Goal: Check status: Check status

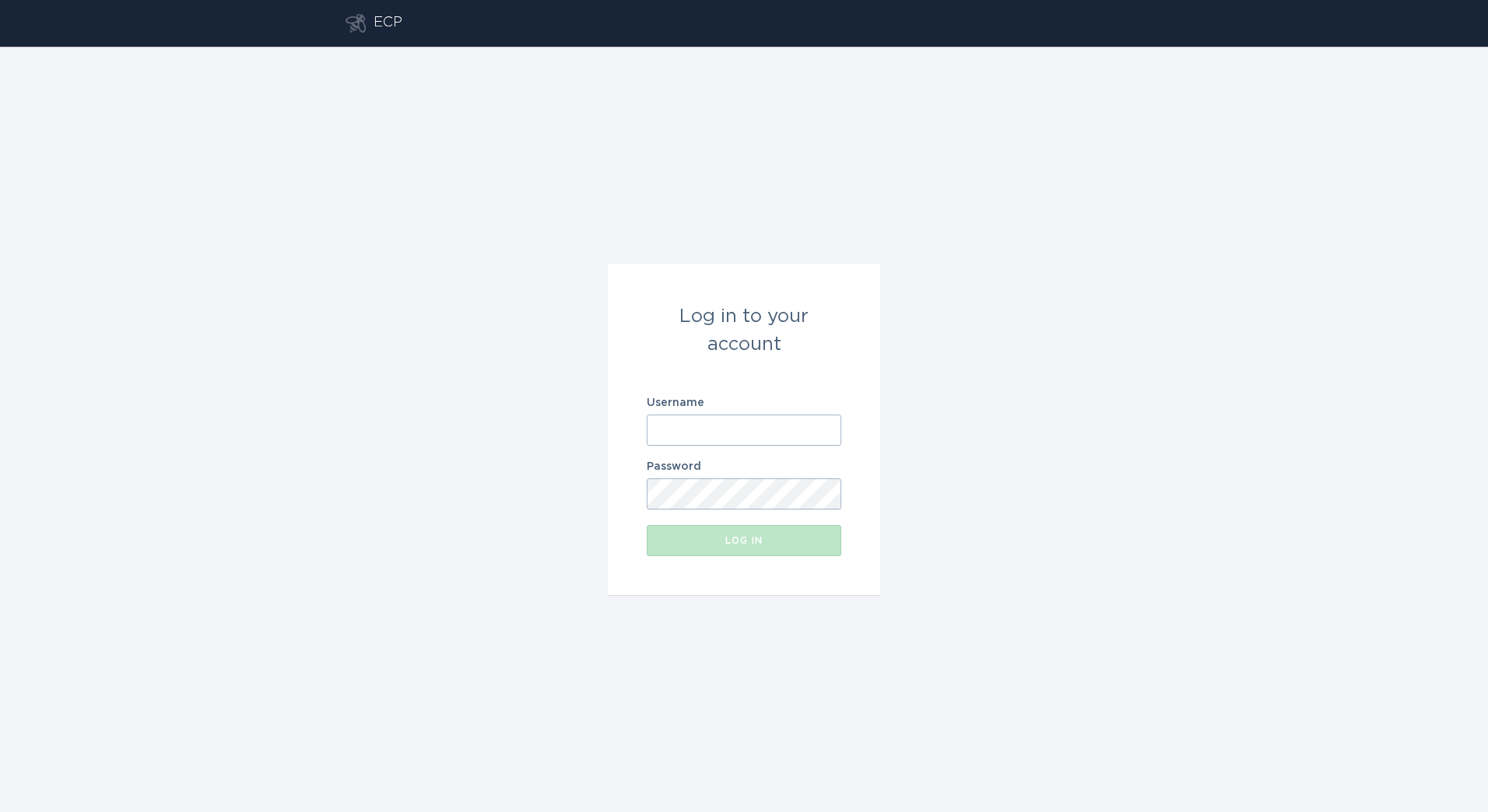
click at [781, 440] on input "Username" at bounding box center [744, 430] width 194 height 31
paste input "[PERSON_NAME][EMAIL_ADDRESS][DOMAIN_NAME]"
type input "[PERSON_NAME][EMAIL_ADDRESS][DOMAIN_NAME]"
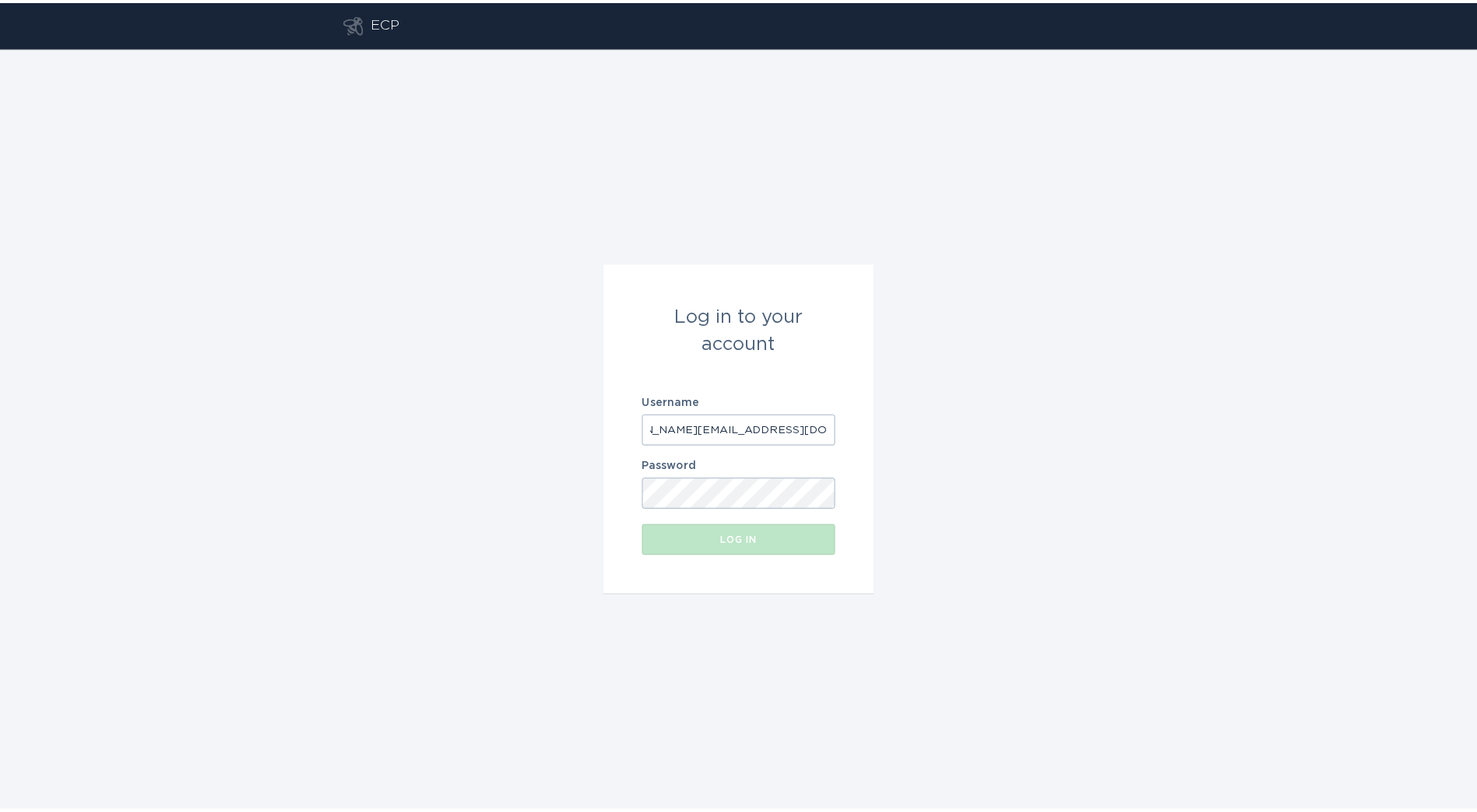
scroll to position [0, 0]
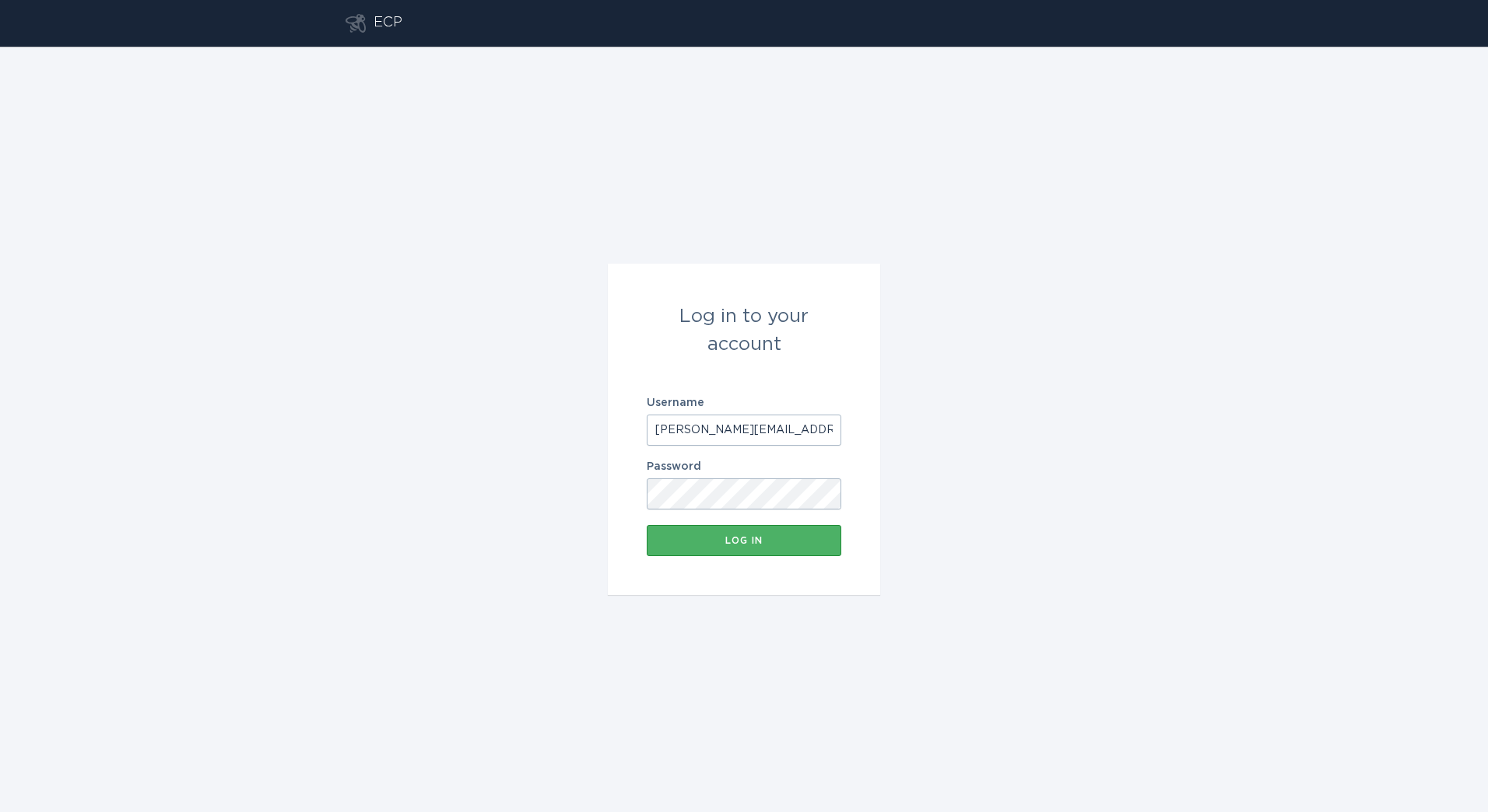
click at [736, 537] on div "Log in" at bounding box center [744, 540] width 179 height 9
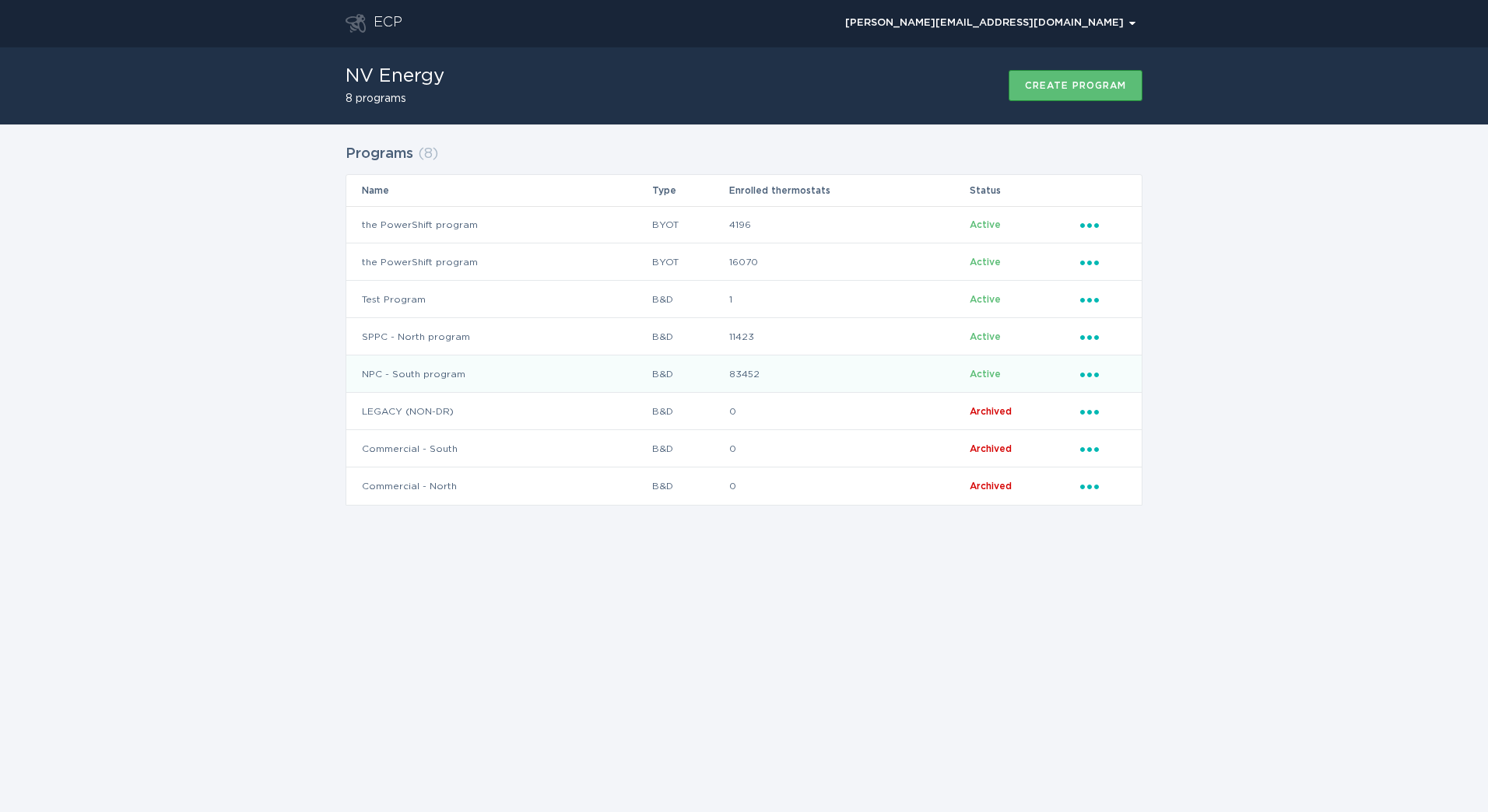
click at [680, 381] on td "B&D" at bounding box center [689, 373] width 77 height 37
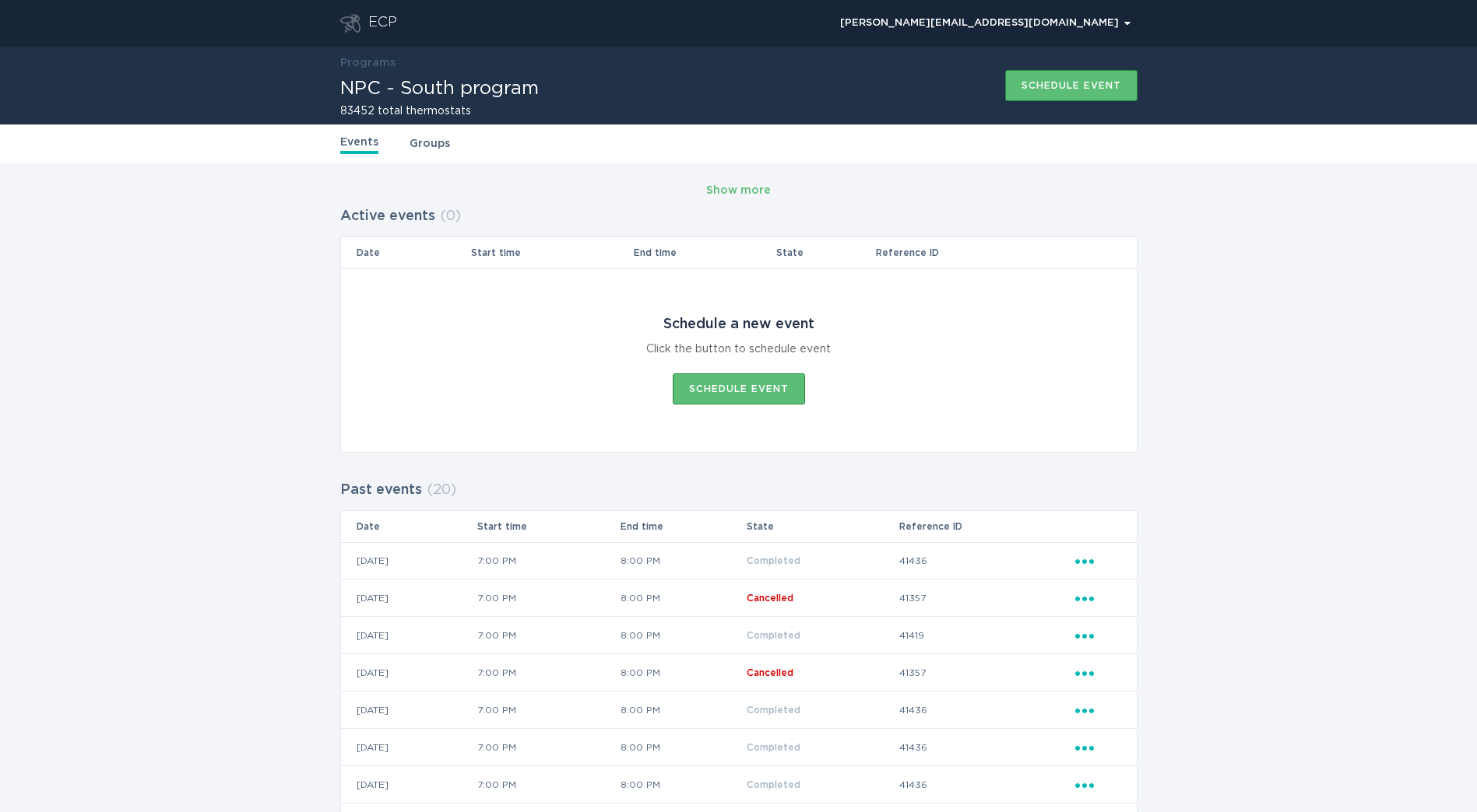
click at [442, 150] on link "Groups" at bounding box center [429, 144] width 40 height 17
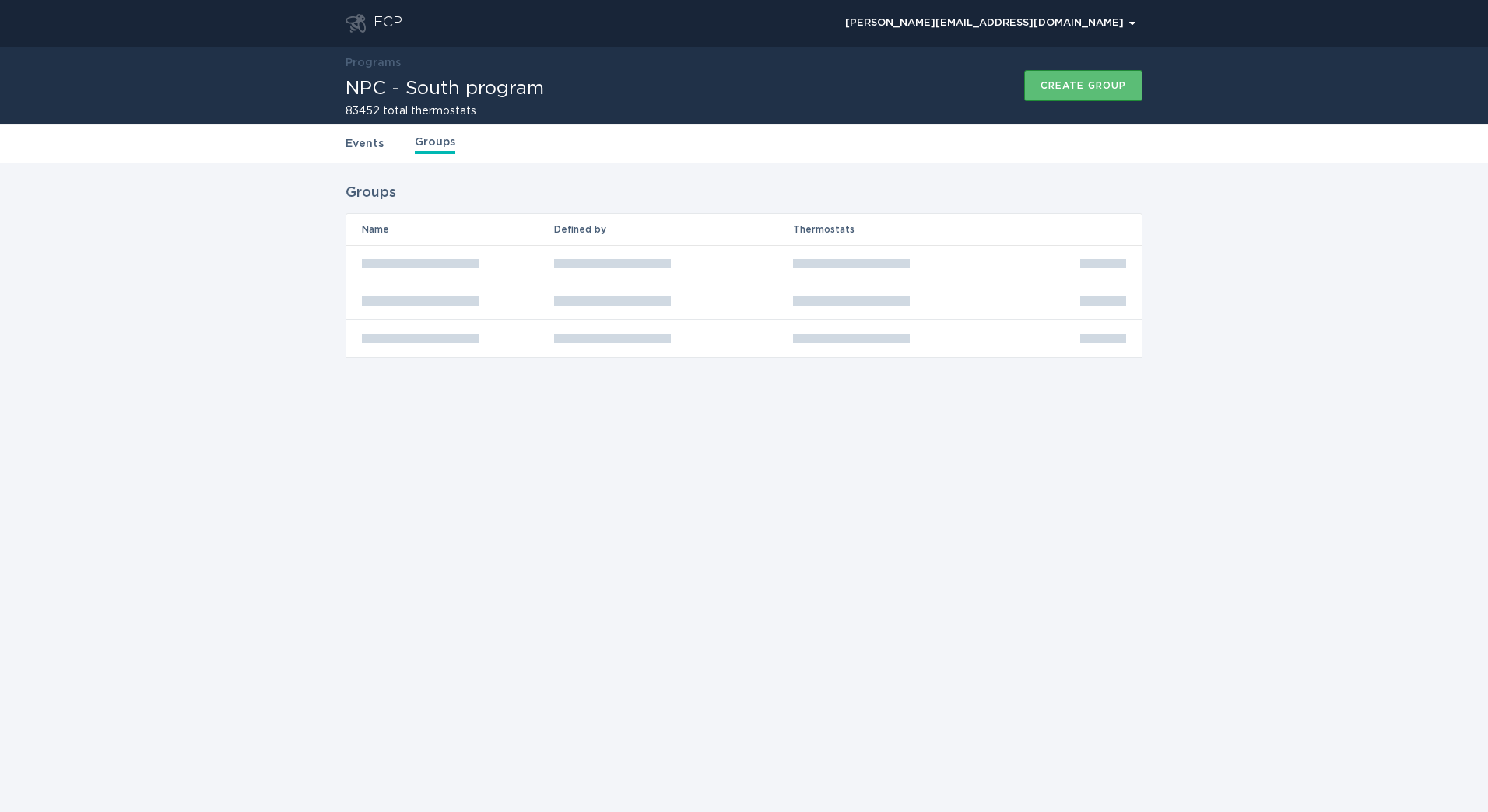
click at [368, 150] on link "Events" at bounding box center [364, 144] width 38 height 17
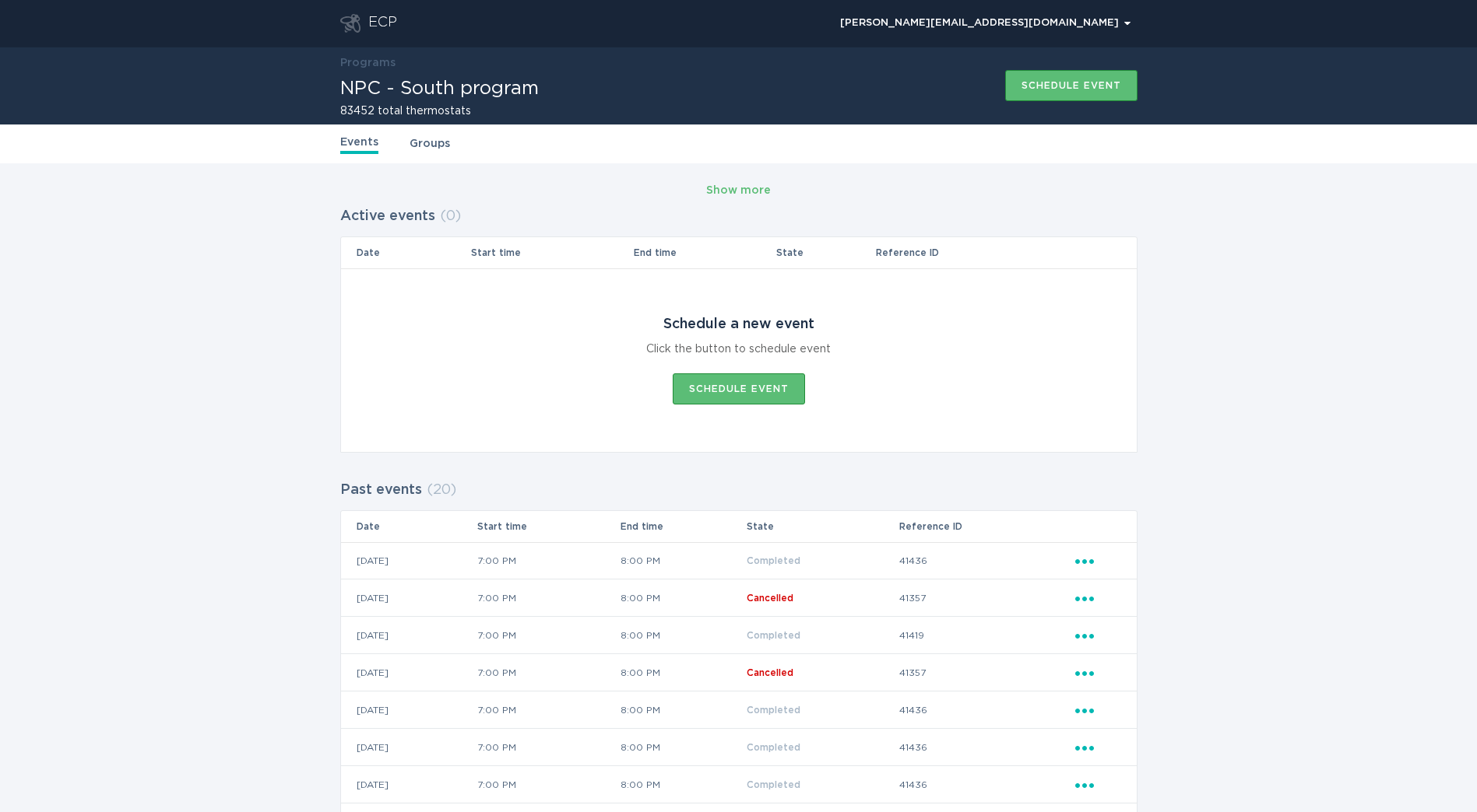
click at [932, 559] on td "41436" at bounding box center [986, 560] width 176 height 37
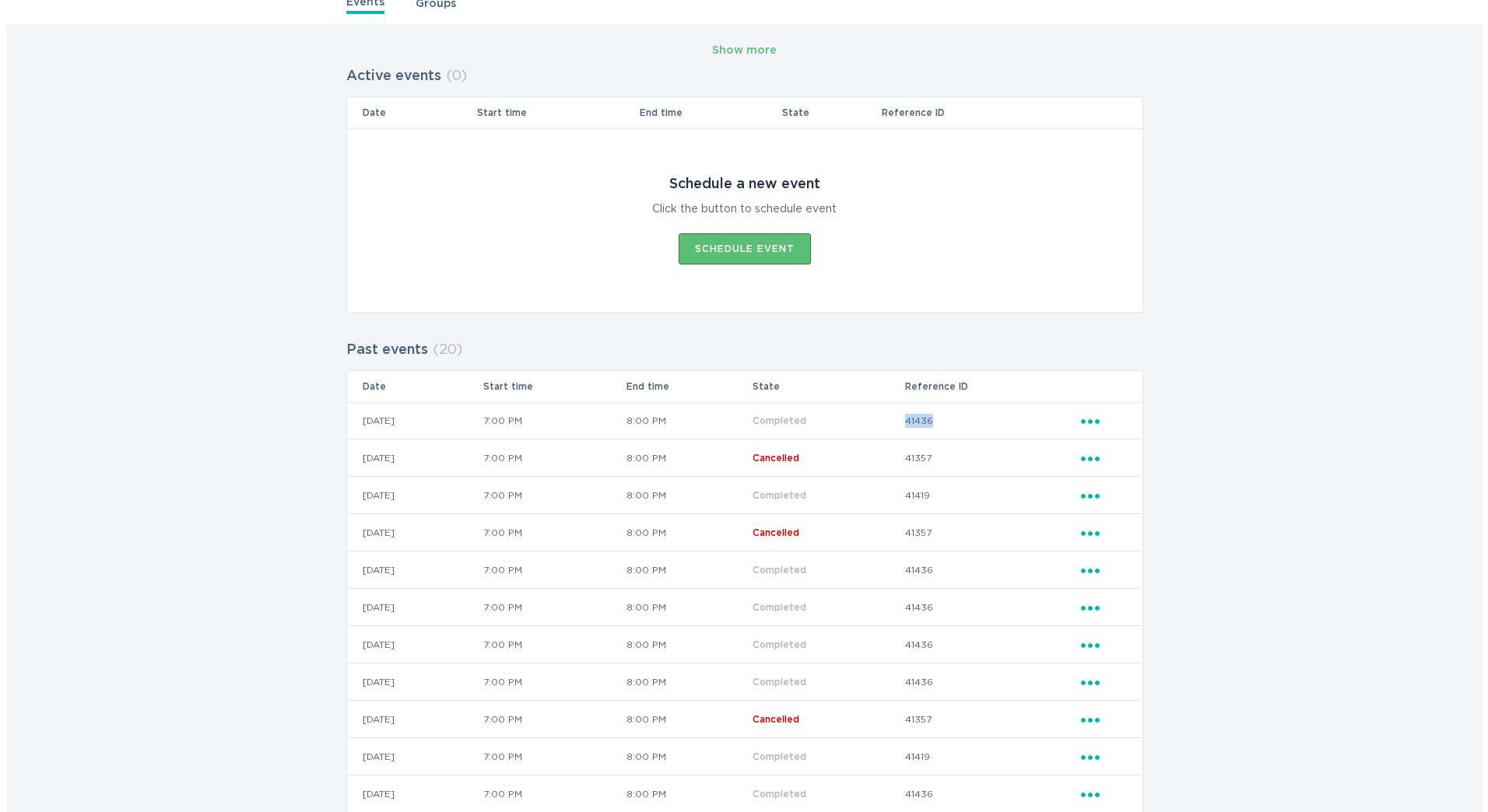
scroll to position [155, 0]
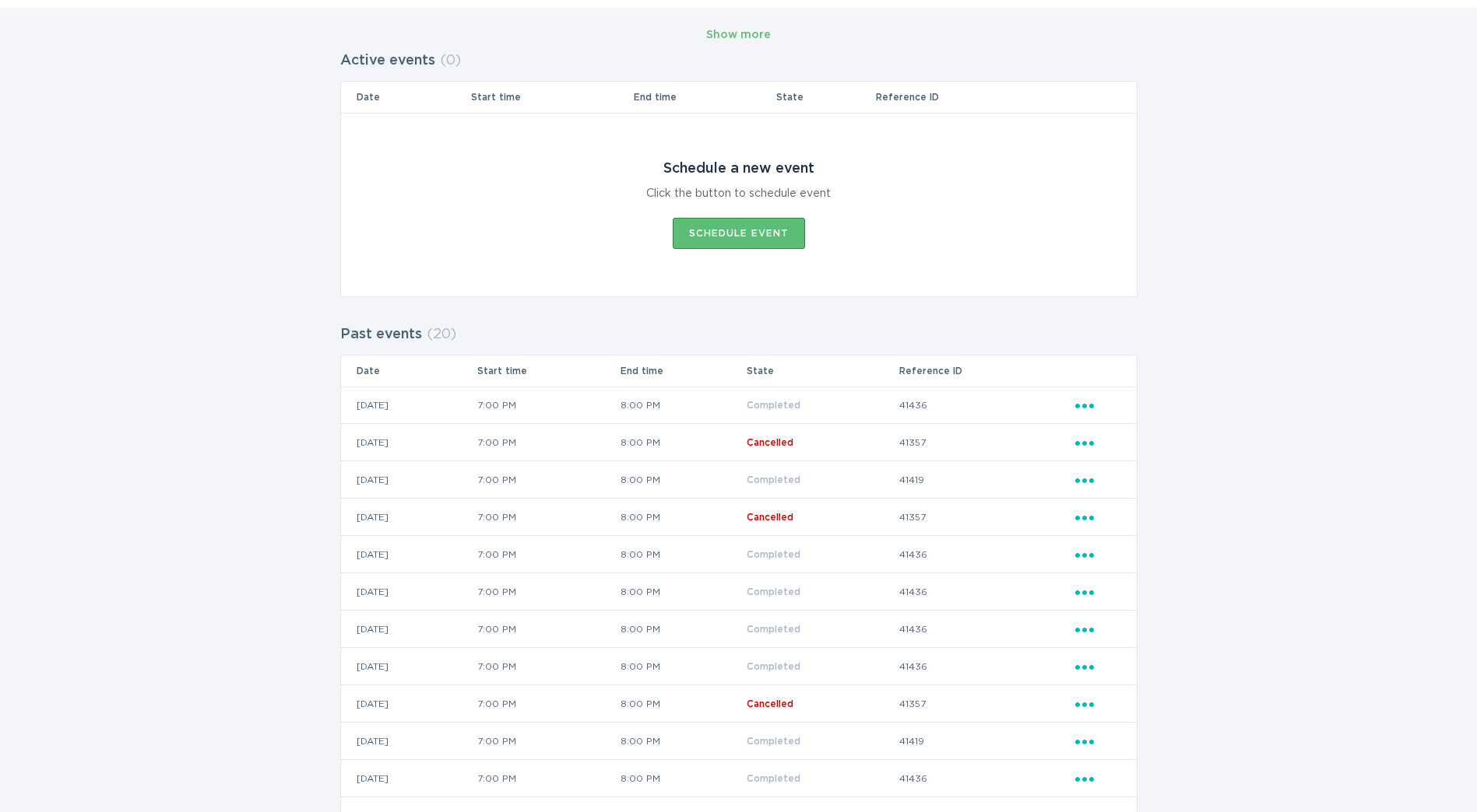
click at [1088, 397] on icon "Ellipsis" at bounding box center [1086, 403] width 21 height 13
click at [1093, 430] on div "View event summary" at bounding box center [1157, 432] width 162 height 36
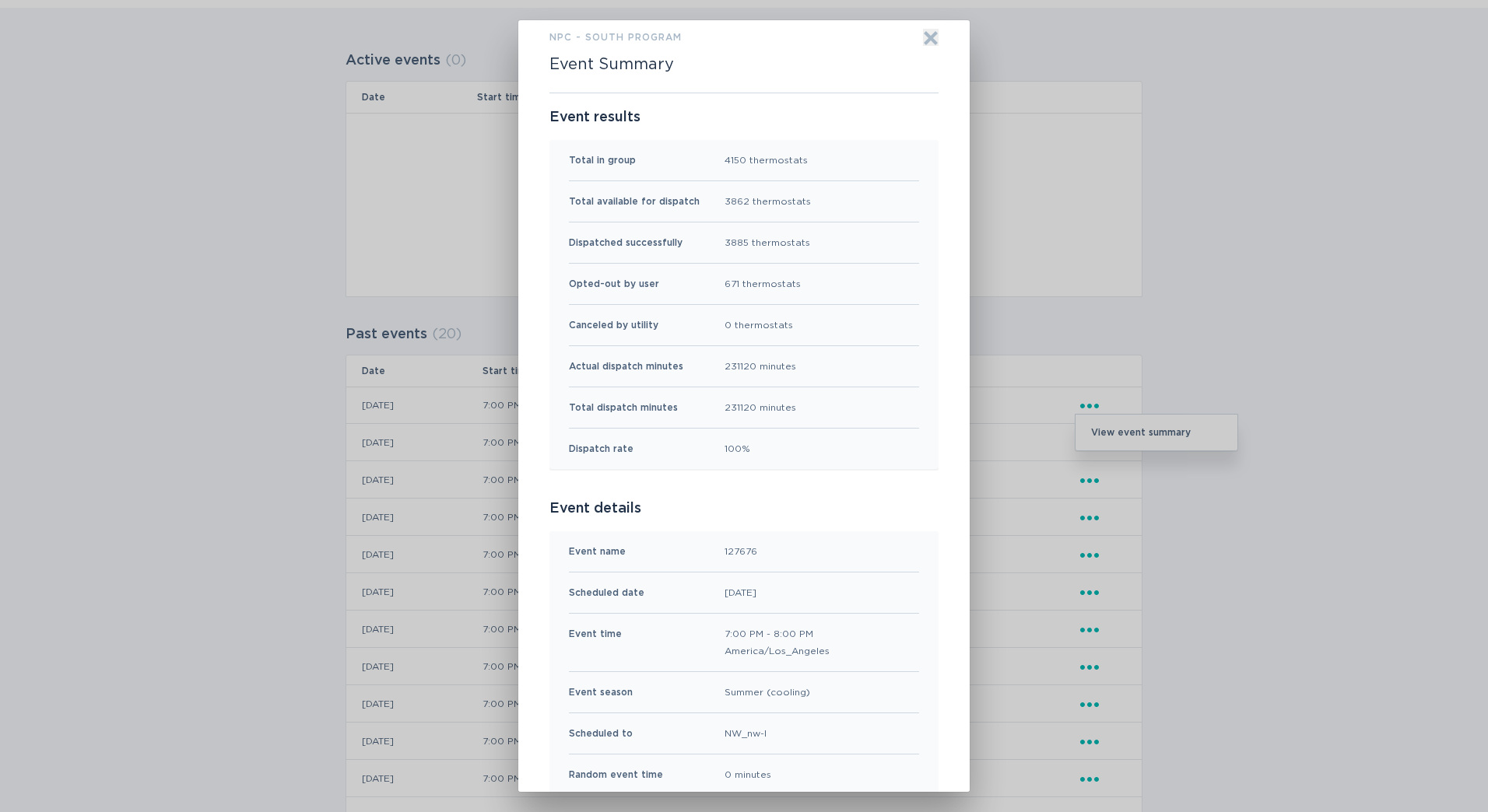
scroll to position [178, 0]
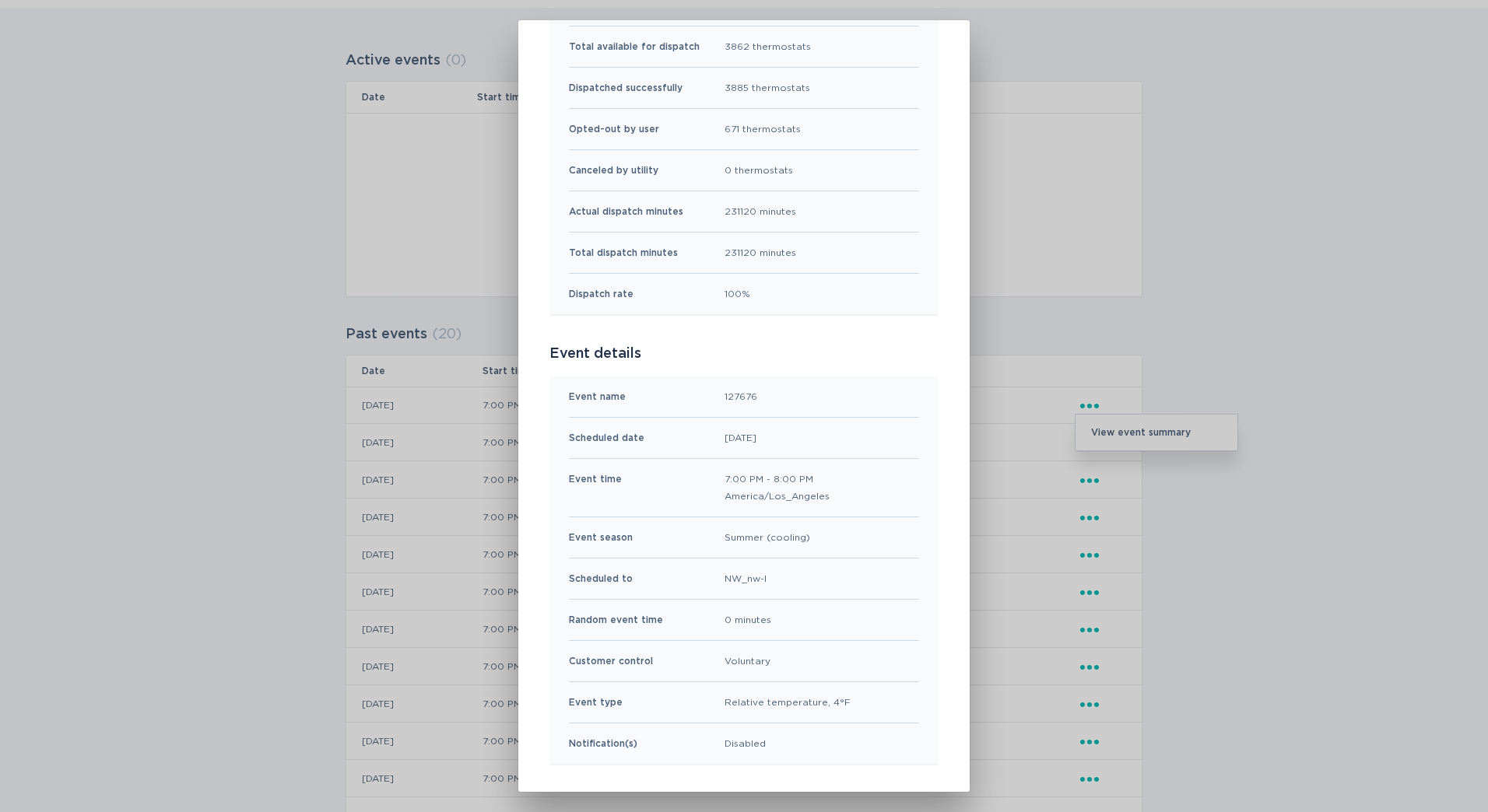
click at [897, 68] on div "Dispatched successfully 3885 thermostats" at bounding box center [744, 88] width 350 height 41
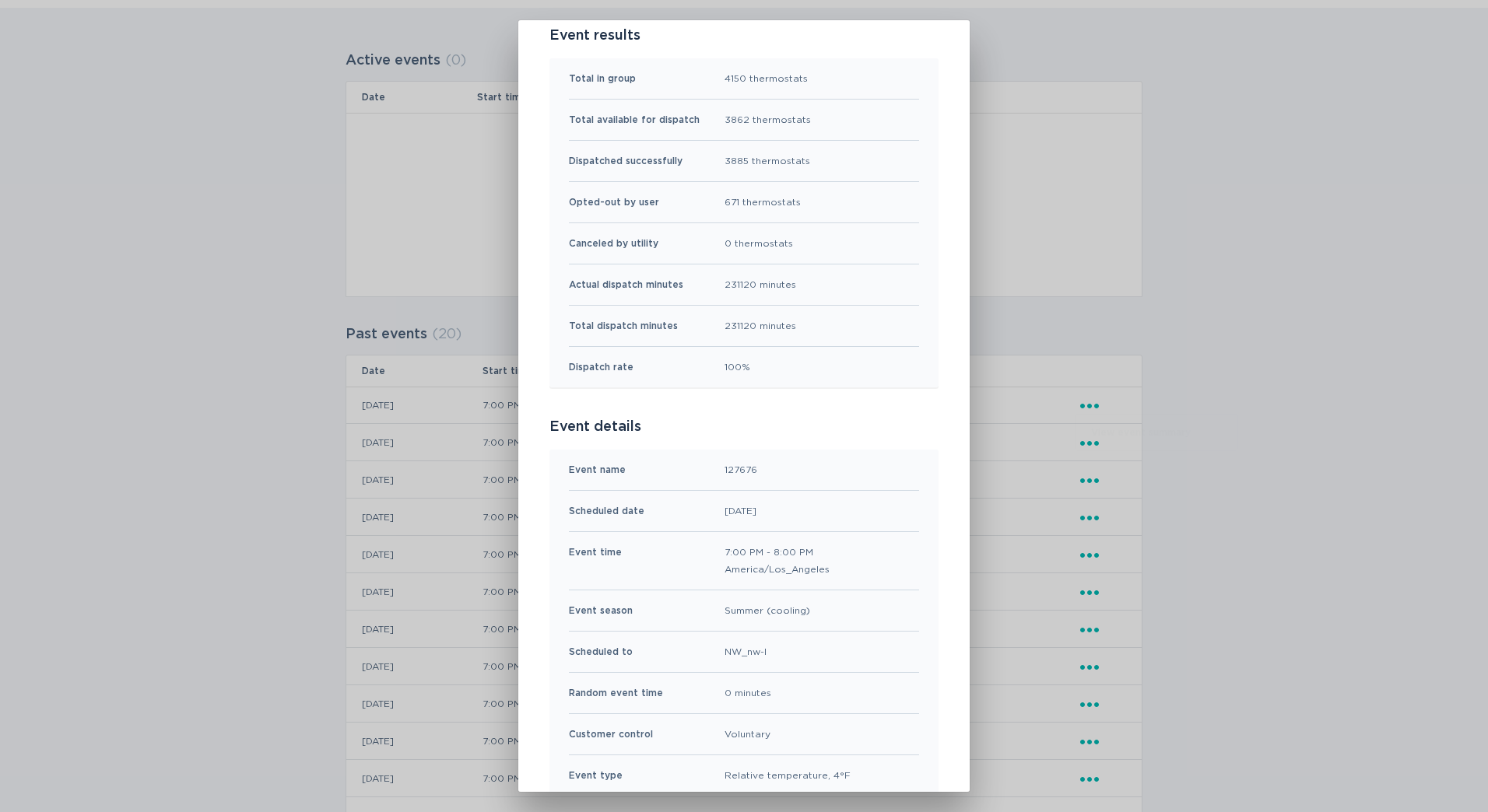
scroll to position [0, 0]
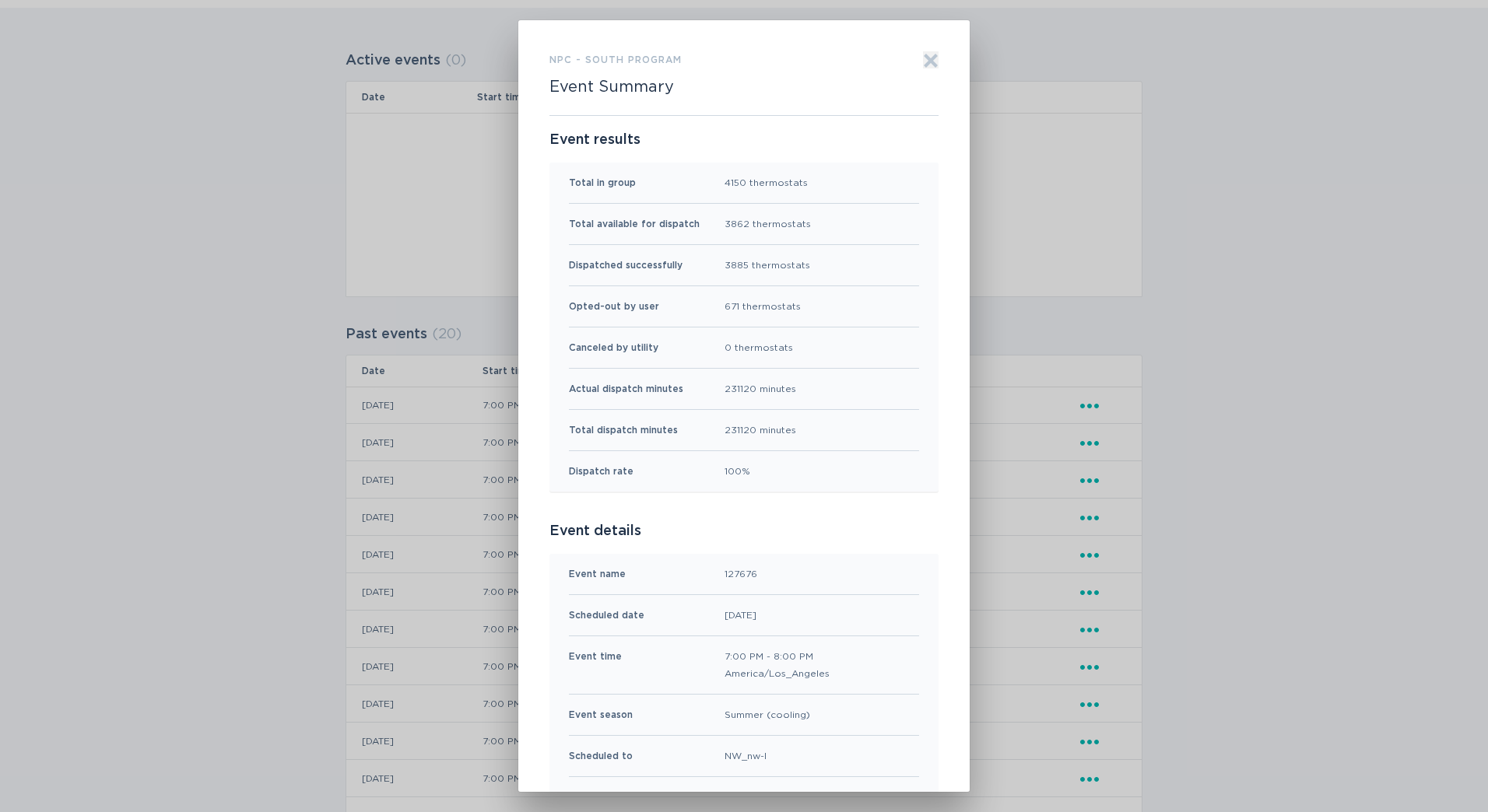
click at [929, 60] on icon "Exit" at bounding box center [930, 60] width 16 height 16
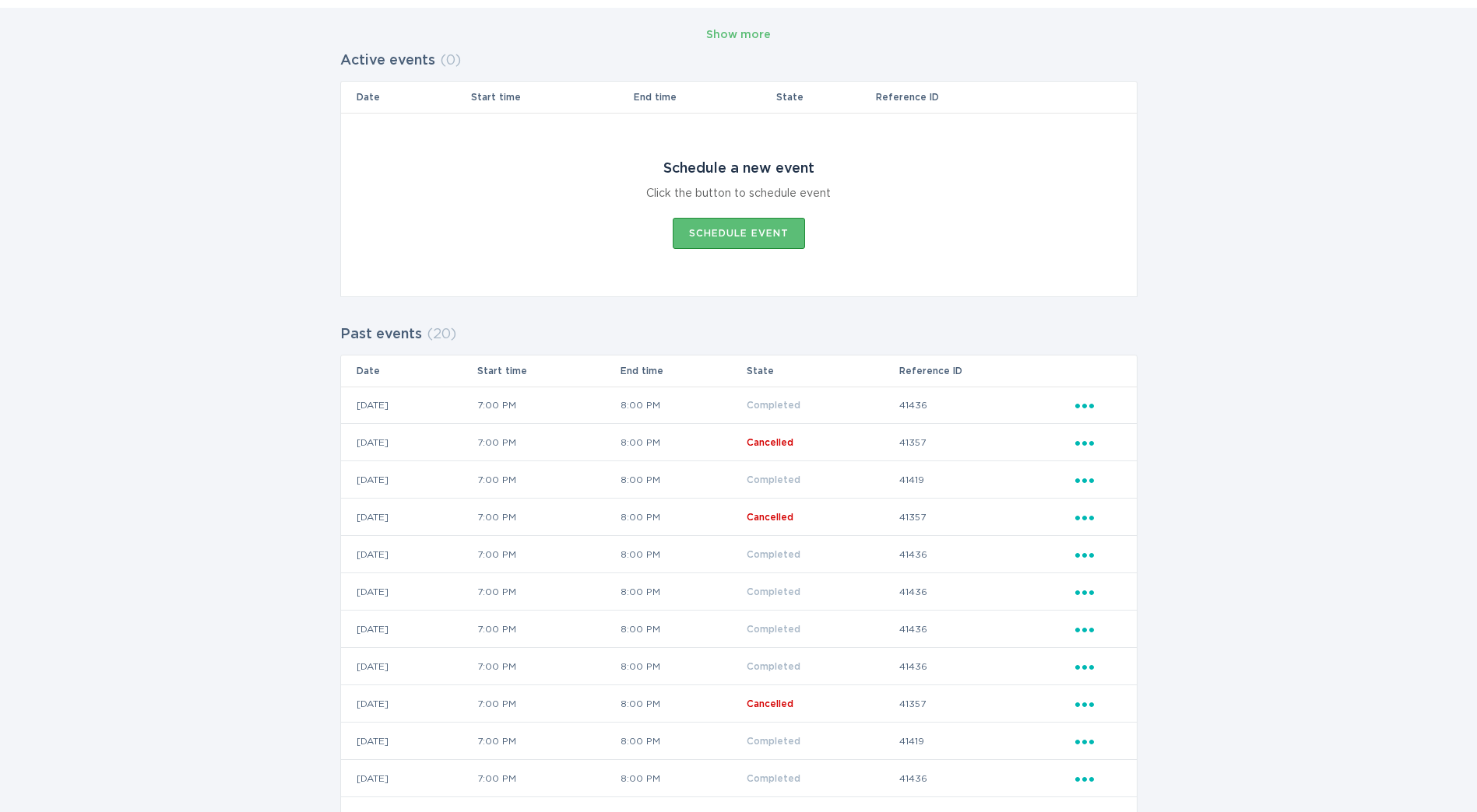
click at [1164, 405] on div "Show more Active events ( 0 ) Date Start time End time State Reference ID Sched…" at bounding box center [738, 590] width 1477 height 1166
click at [1100, 404] on div "Ellipsis" at bounding box center [1098, 405] width 46 height 17
click at [1103, 436] on div "View event summary" at bounding box center [1157, 432] width 162 height 36
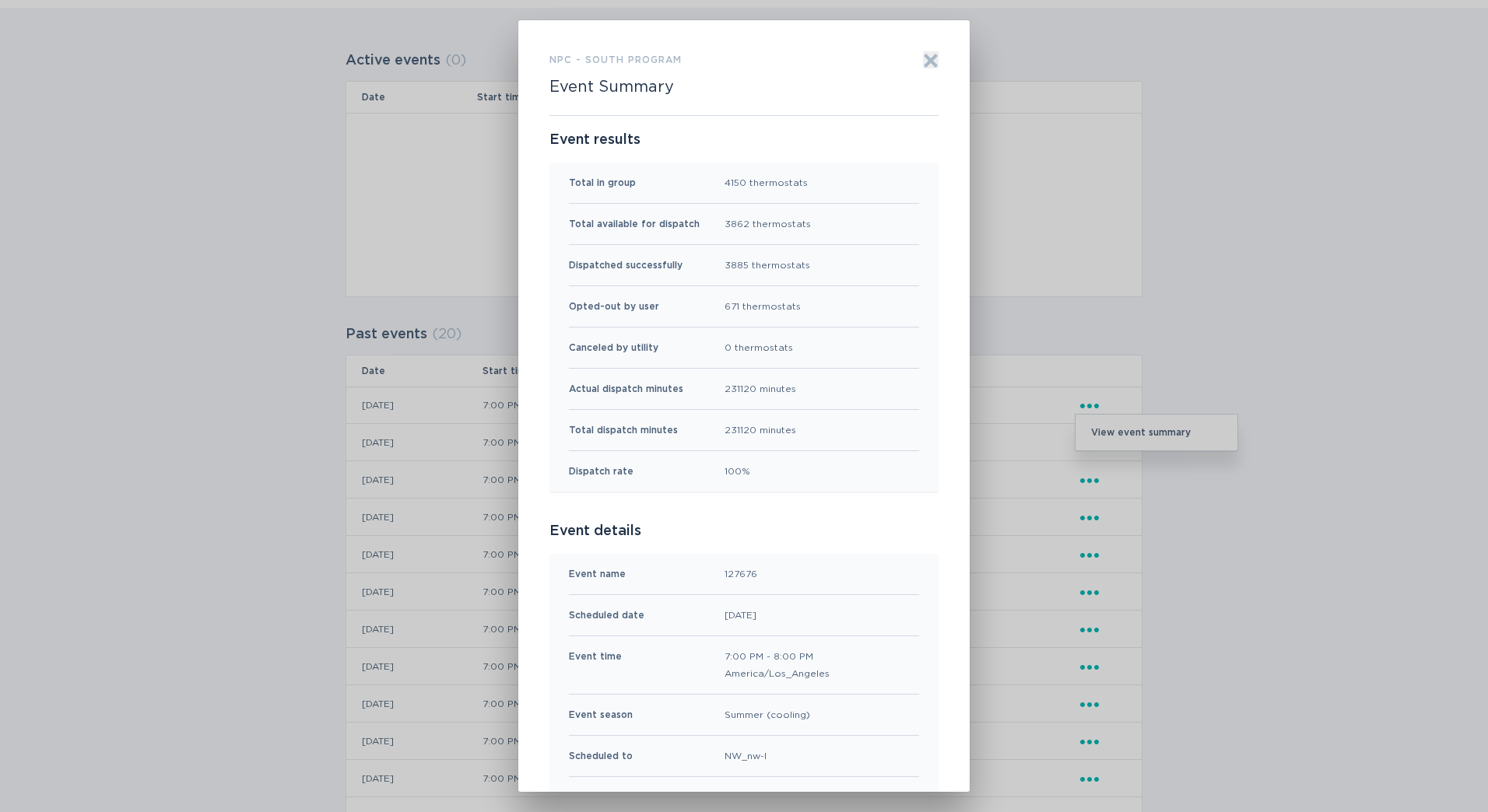
click at [1028, 373] on div "NPC - South program Event Summary Exit Event results Total in group 4150 thermo…" at bounding box center [744, 406] width 1488 height 812
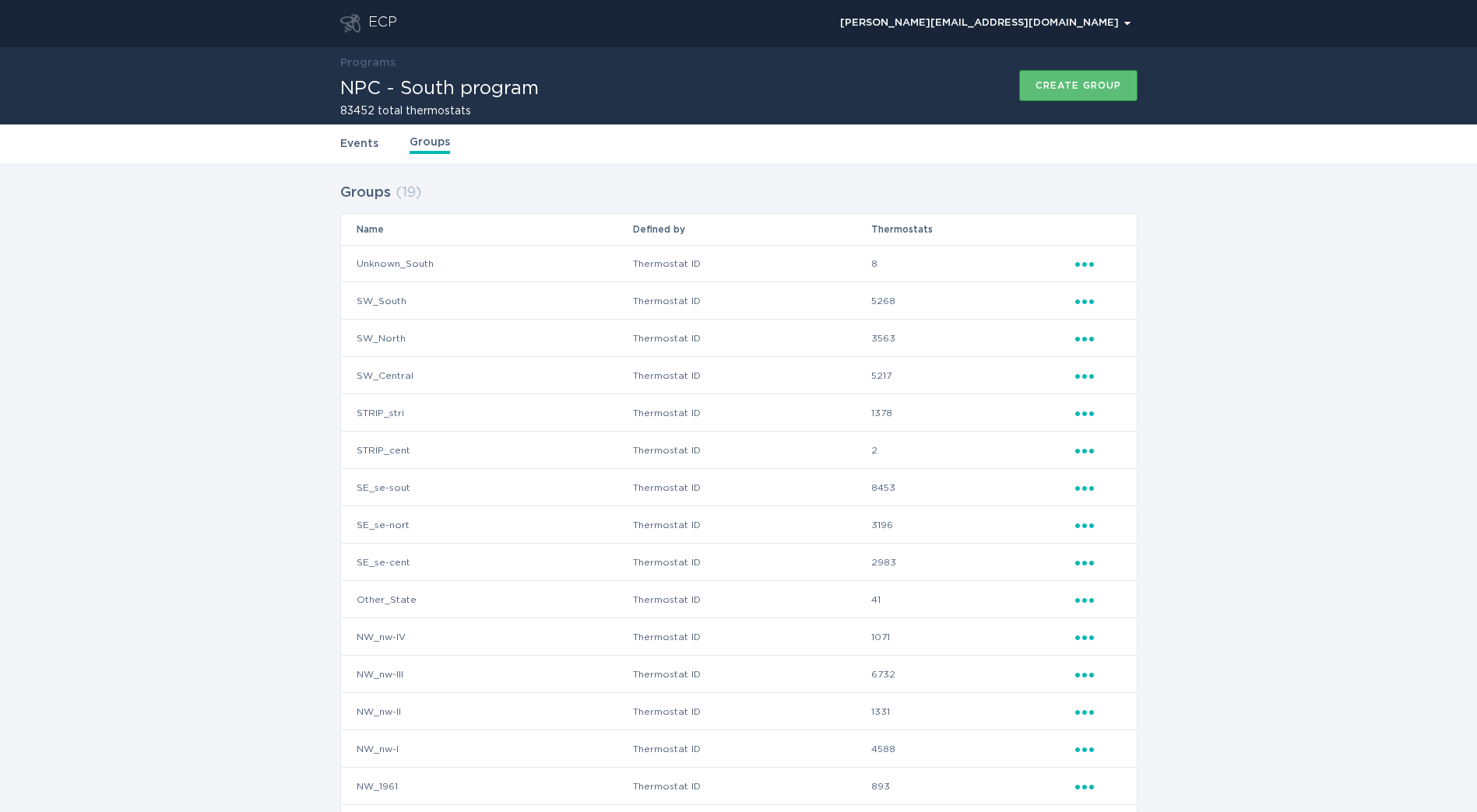
click at [342, 142] on link "Events" at bounding box center [360, 144] width 38 height 17
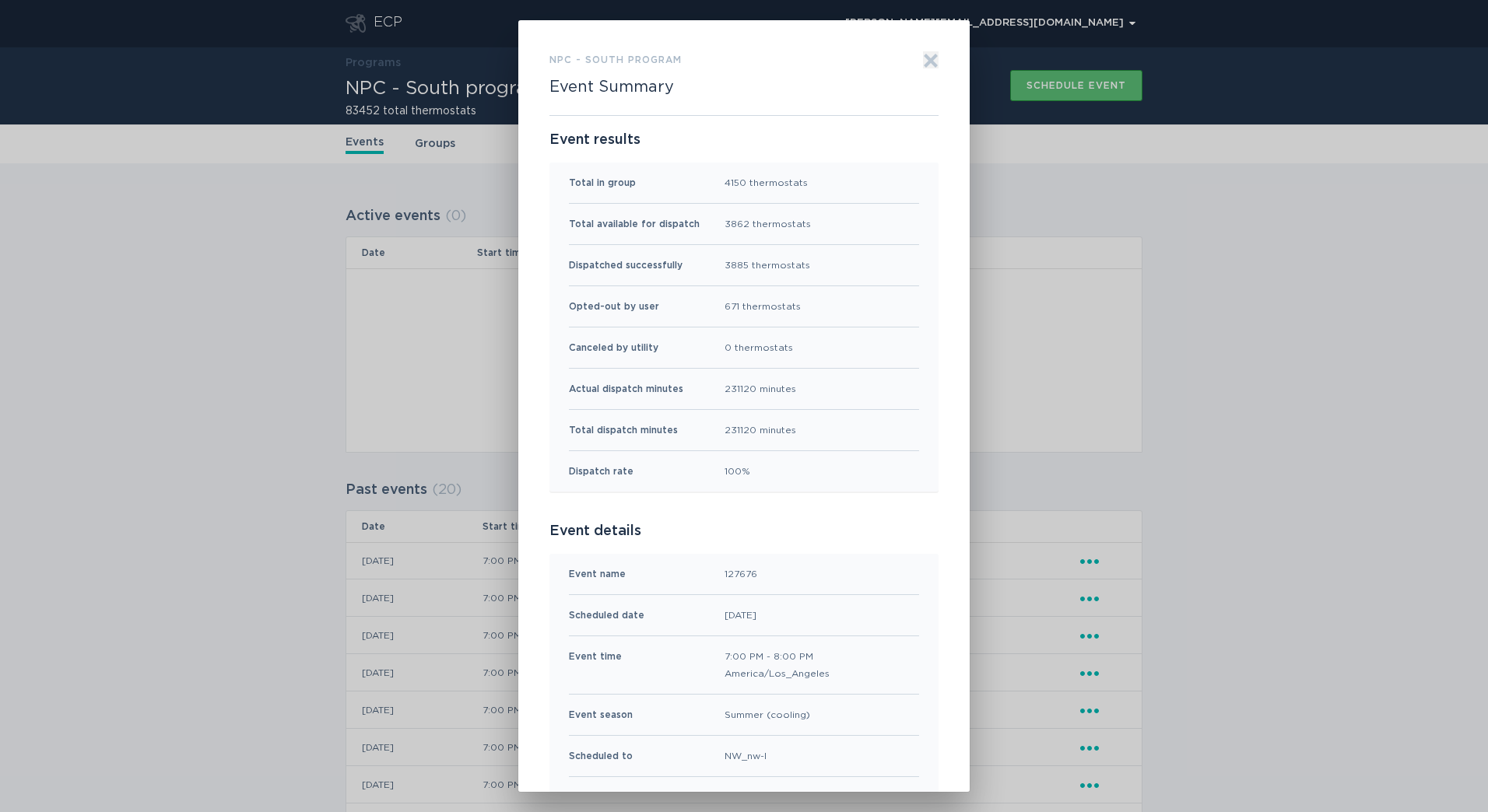
click at [931, 59] on icon "Exit" at bounding box center [930, 60] width 16 height 16
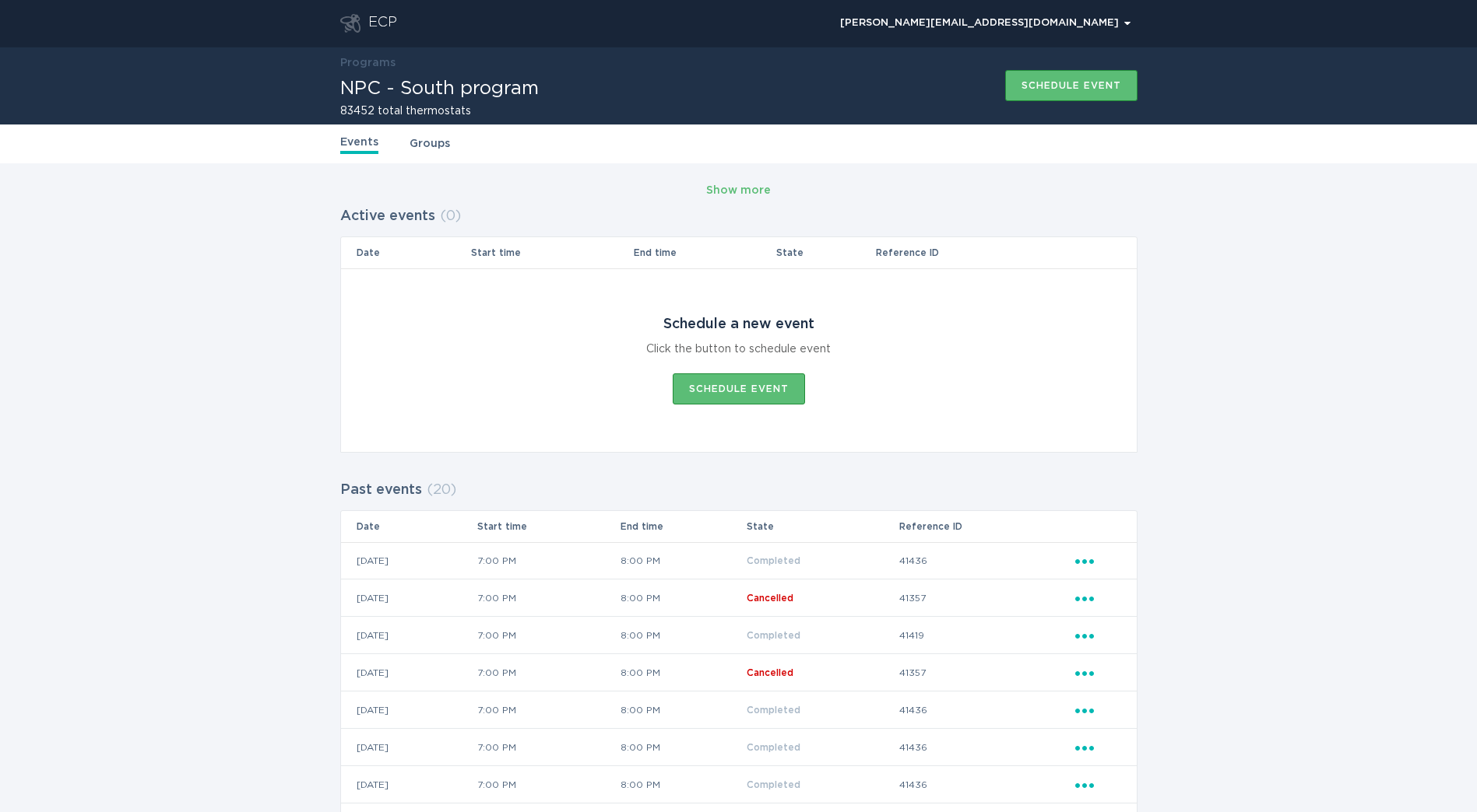
click at [944, 558] on td "41436" at bounding box center [986, 560] width 176 height 37
click at [930, 560] on td "41436" at bounding box center [986, 560] width 176 height 37
copy td "41436"
